Goal: Task Accomplishment & Management: Use online tool/utility

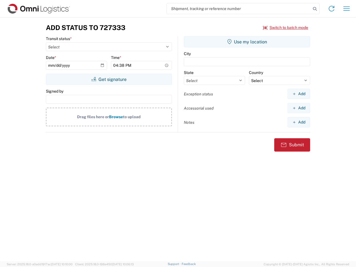
click at [239, 9] on input "search" at bounding box center [239, 8] width 144 height 11
click at [315, 9] on icon at bounding box center [315, 9] width 8 height 8
click at [332, 9] on icon at bounding box center [331, 8] width 9 height 9
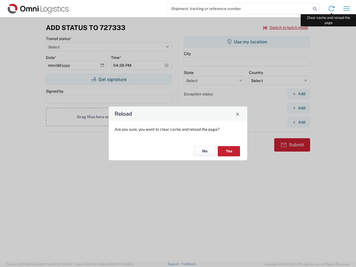
click at [347, 9] on div "Reload Are you sure, you want to clear cache and reload the page? No Yes" at bounding box center [178, 133] width 356 height 267
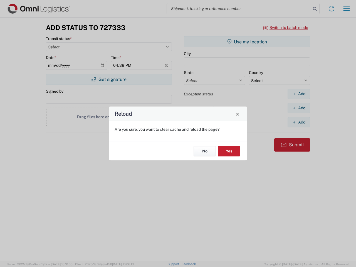
click at [286, 28] on div "Reload Are you sure, you want to clear cache and reload the page? No Yes" at bounding box center [178, 133] width 356 height 267
click at [109, 79] on div "Reload Are you sure, you want to clear cache and reload the page? No Yes" at bounding box center [178, 133] width 356 height 267
click at [247, 42] on div "Reload Are you sure, you want to clear cache and reload the page? No Yes" at bounding box center [178, 133] width 356 height 267
click at [299, 94] on div "Reload Are you sure, you want to clear cache and reload the page? No Yes" at bounding box center [178, 133] width 356 height 267
click at [299, 108] on div "Reload Are you sure, you want to clear cache and reload the page? No Yes" at bounding box center [178, 133] width 356 height 267
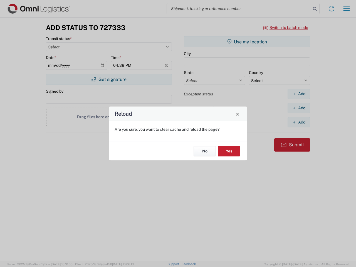
click at [299, 122] on div "Reload Are you sure, you want to clear cache and reload the page? No Yes" at bounding box center [178, 133] width 356 height 267
